Goal: Information Seeking & Learning: Learn about a topic

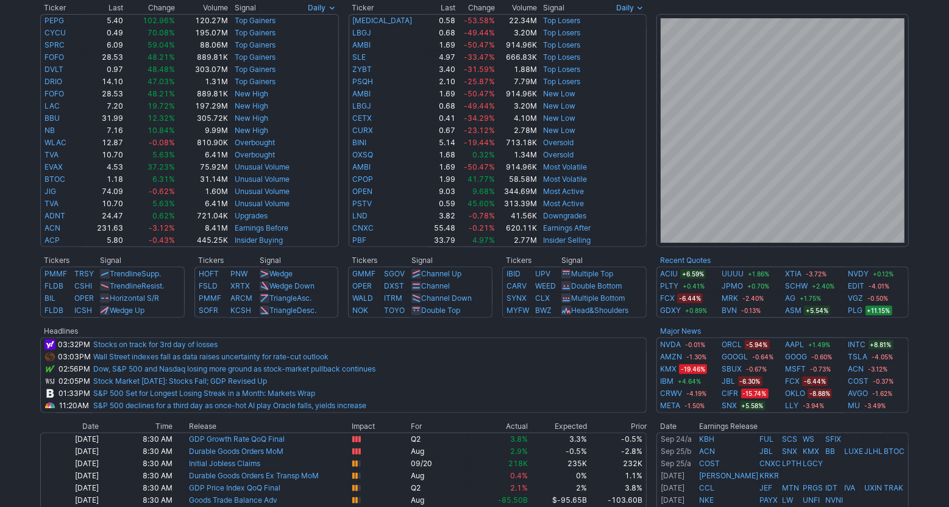
scroll to position [230, 0]
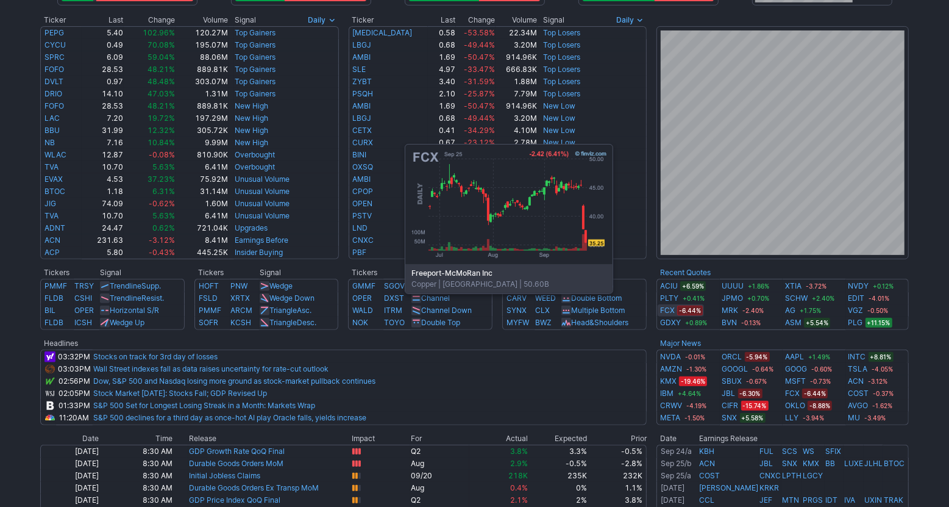
click at [667, 312] on link "FCX" at bounding box center [667, 310] width 15 height 12
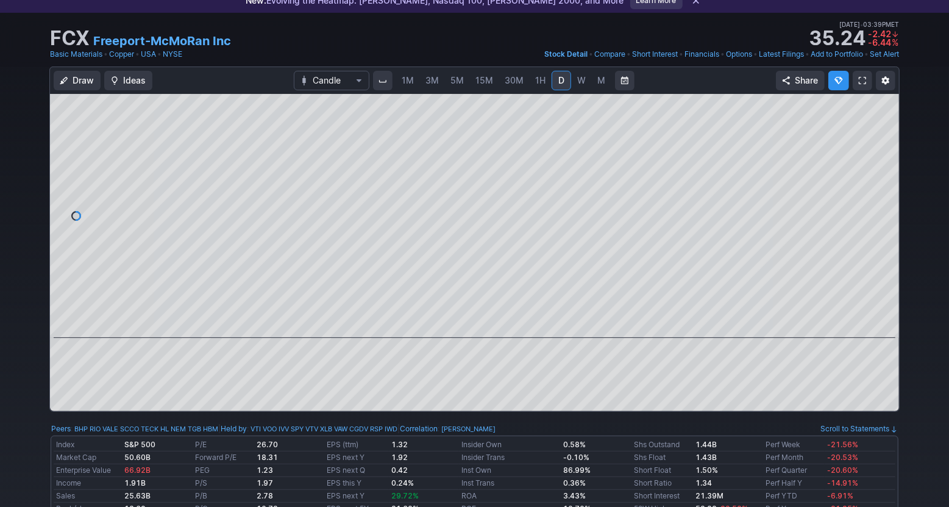
scroll to position [55, 0]
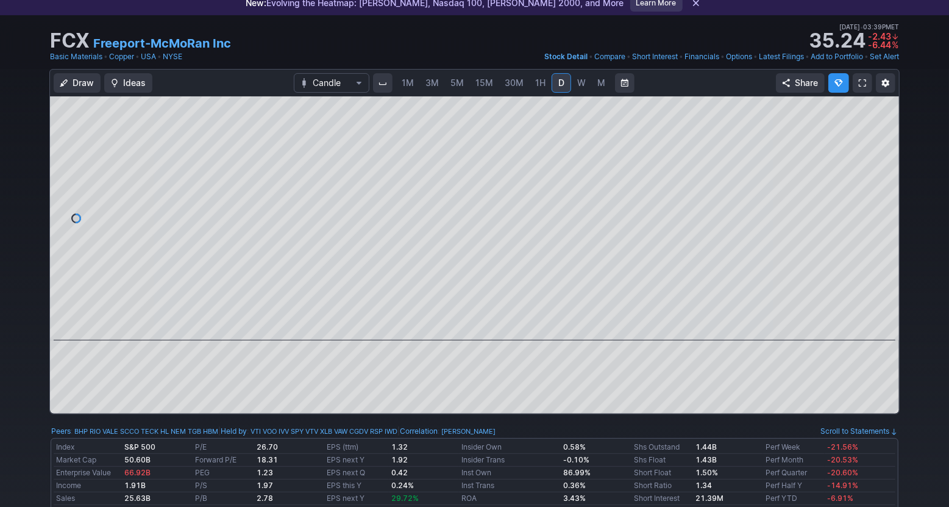
click at [601, 90] on link "M" at bounding box center [602, 83] width 20 height 20
click at [462, 327] on span at bounding box center [464, 323] width 16 height 10
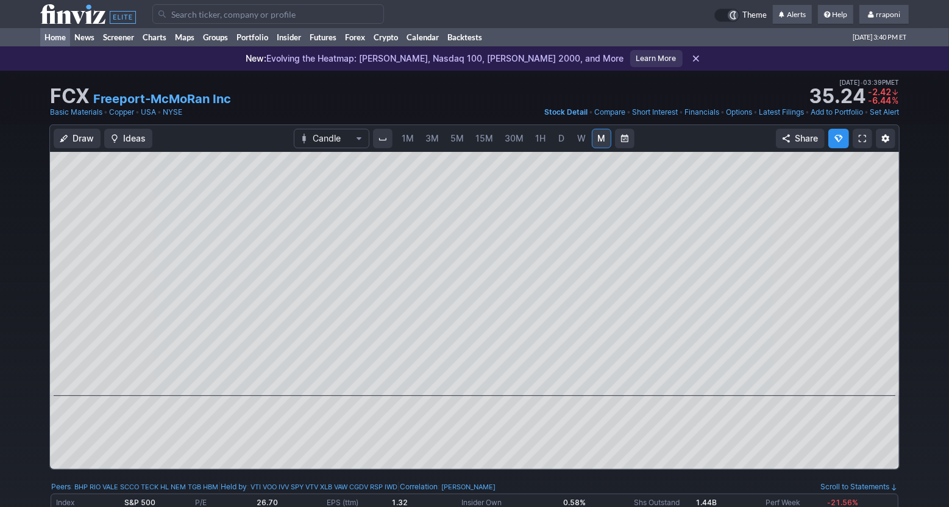
click at [52, 35] on link "Home" at bounding box center [55, 37] width 30 height 18
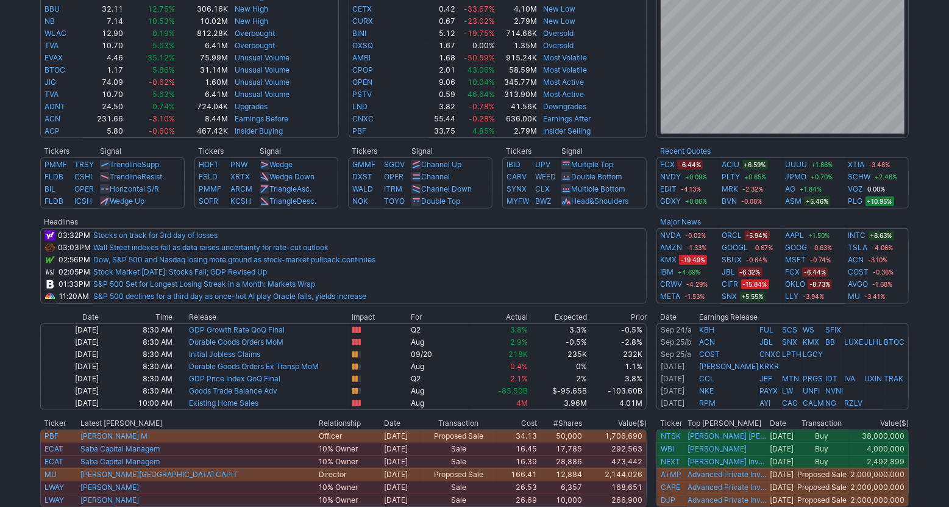
scroll to position [359, 0]
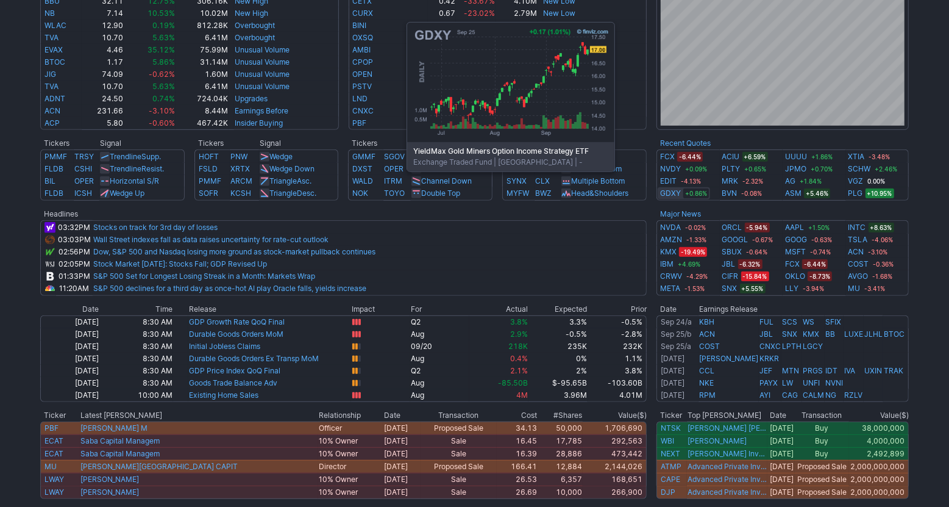
click at [668, 189] on link "GDXY" at bounding box center [670, 193] width 21 height 12
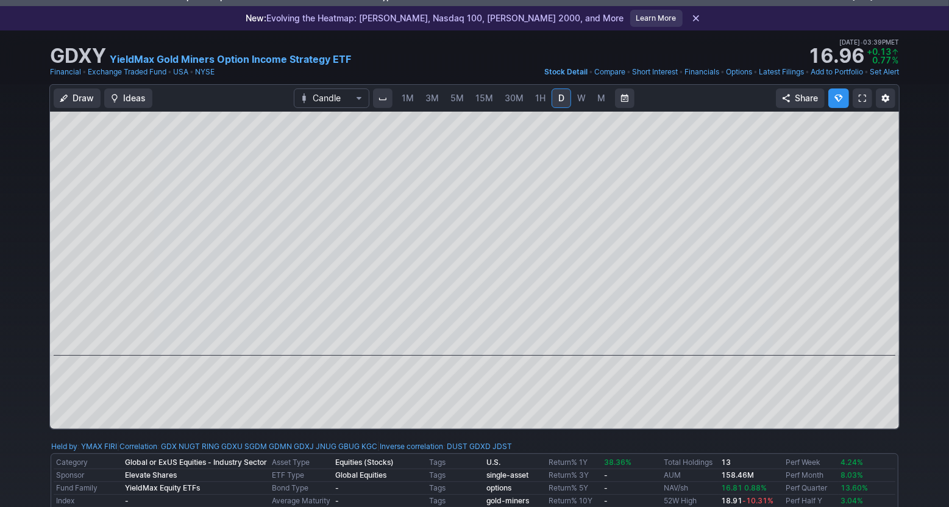
scroll to position [37, 0]
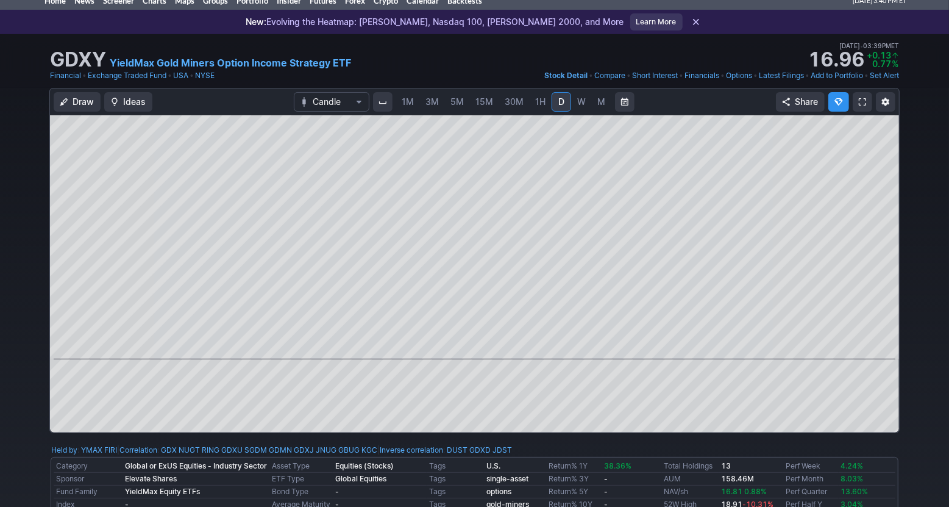
click at [583, 105] on span "W" at bounding box center [581, 101] width 9 height 10
click at [606, 107] on link "M" at bounding box center [602, 102] width 20 height 20
click at [557, 107] on span "D" at bounding box center [561, 102] width 9 height 12
click at [65, 5] on link "Home" at bounding box center [55, 0] width 30 height 18
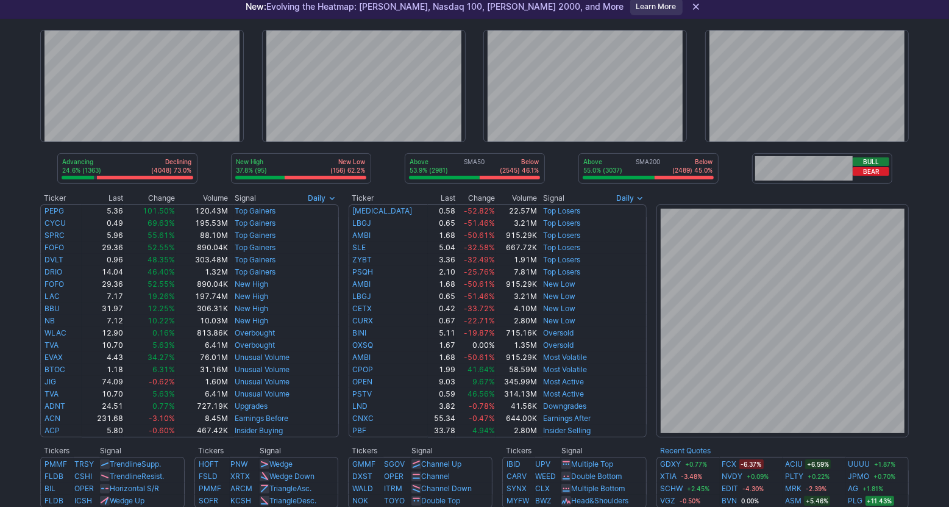
scroll to position [216, 0]
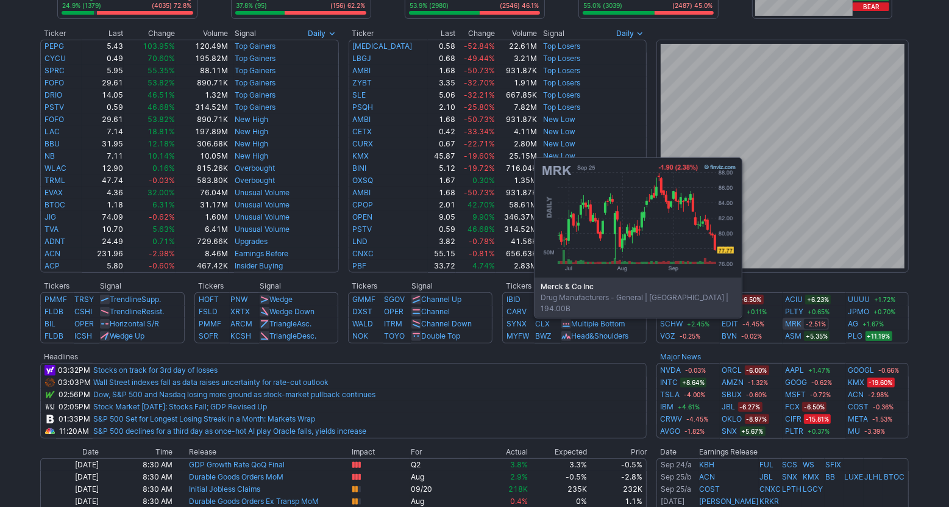
click at [796, 325] on link "MRK" at bounding box center [793, 324] width 16 height 12
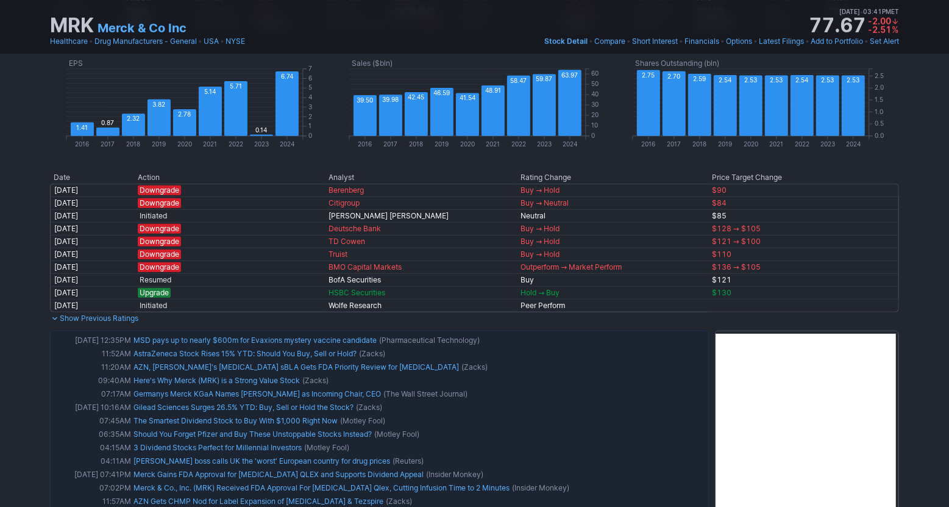
scroll to position [655, 0]
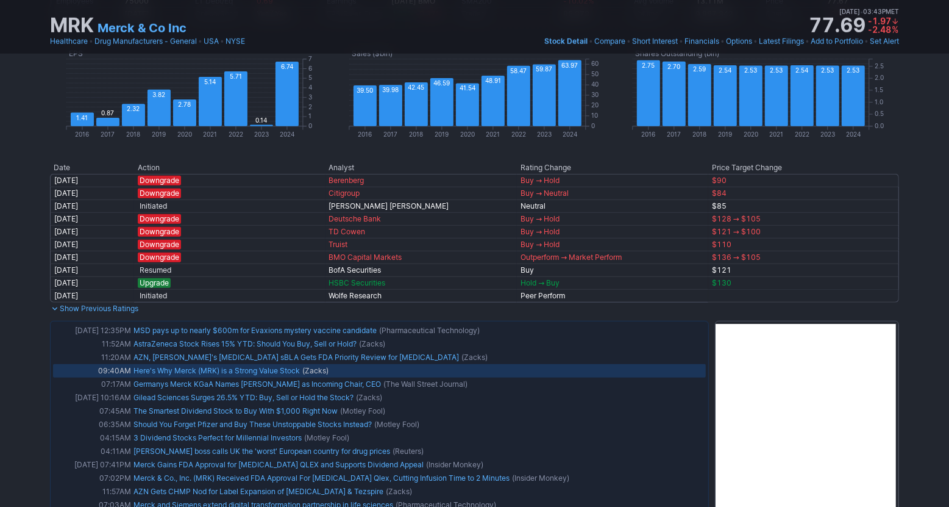
click at [193, 372] on link "Here's Why Merck (MRK) is a Strong Value Stock" at bounding box center [217, 370] width 166 height 9
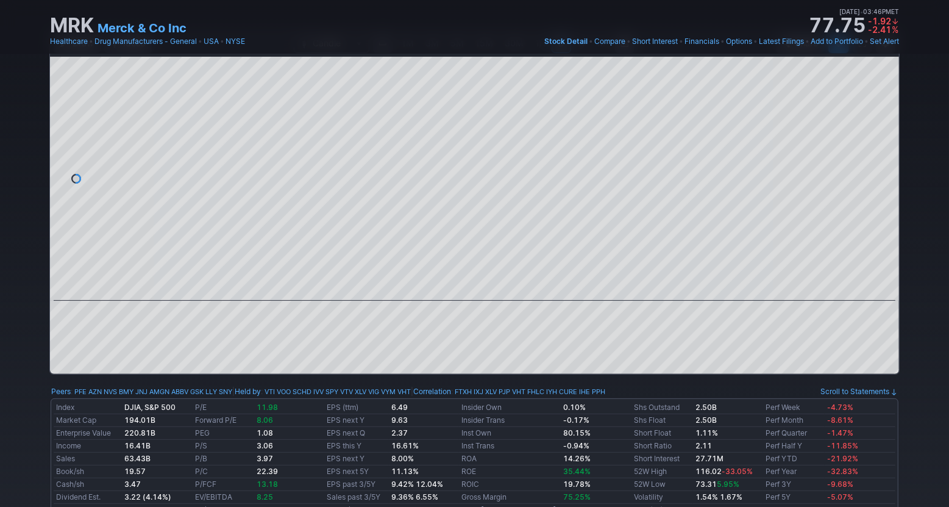
scroll to position [0, 0]
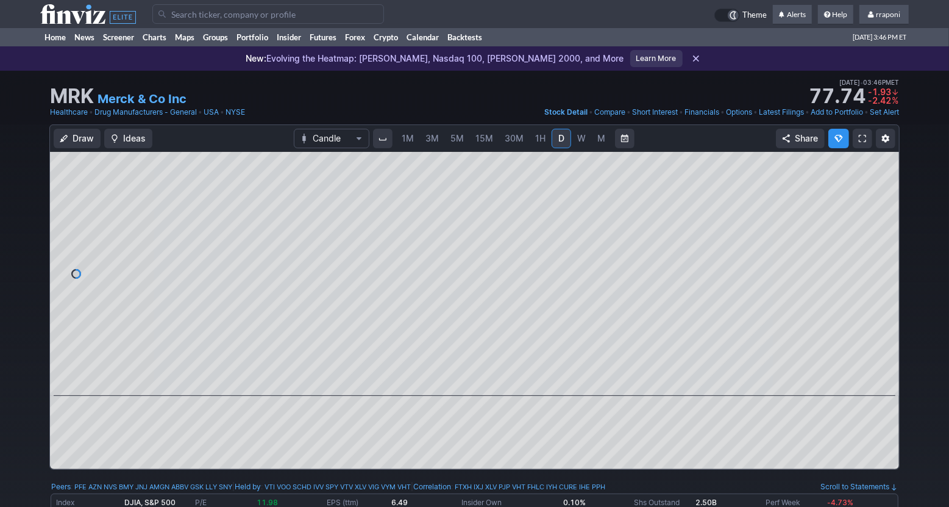
click at [593, 141] on link "M" at bounding box center [602, 139] width 20 height 20
click at [427, 141] on span "3M" at bounding box center [432, 138] width 13 height 10
